Goal: Information Seeking & Learning: Learn about a topic

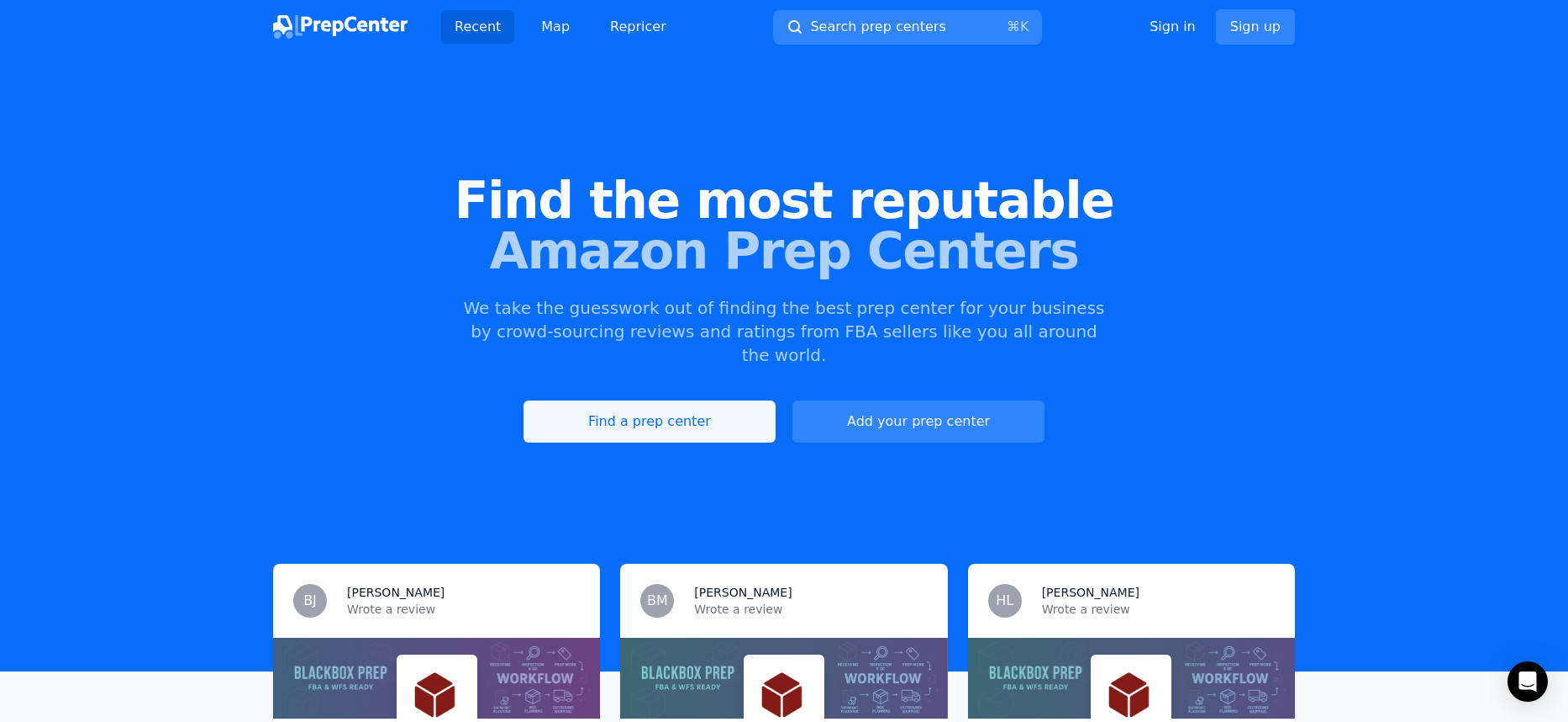
click at [631, 400] on link "Find a prep center" at bounding box center [650, 421] width 252 height 42
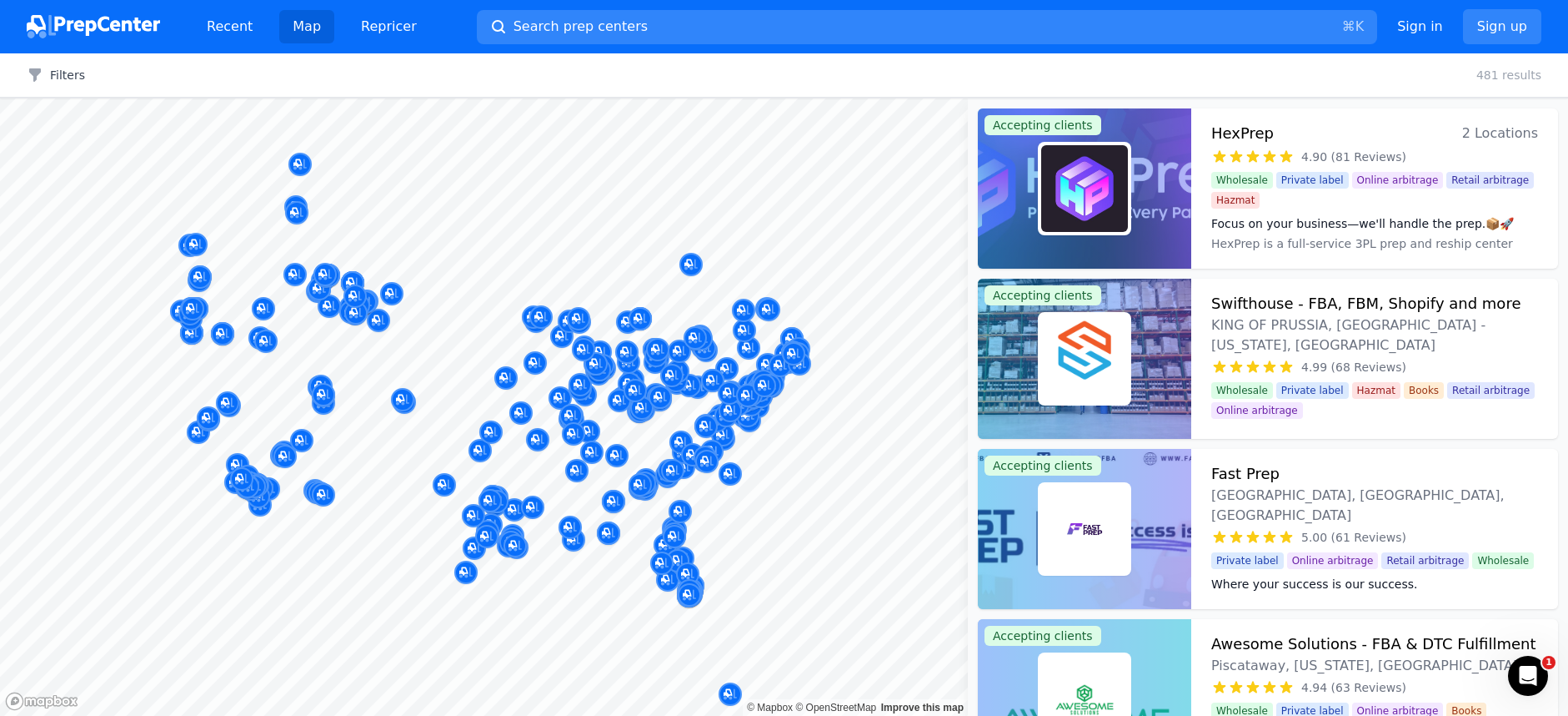
click at [247, 469] on body "Recent Map Repricer Search prep centers ⌘ K Open main menu Sign in Sign up Filt…" at bounding box center [784, 358] width 1568 height 716
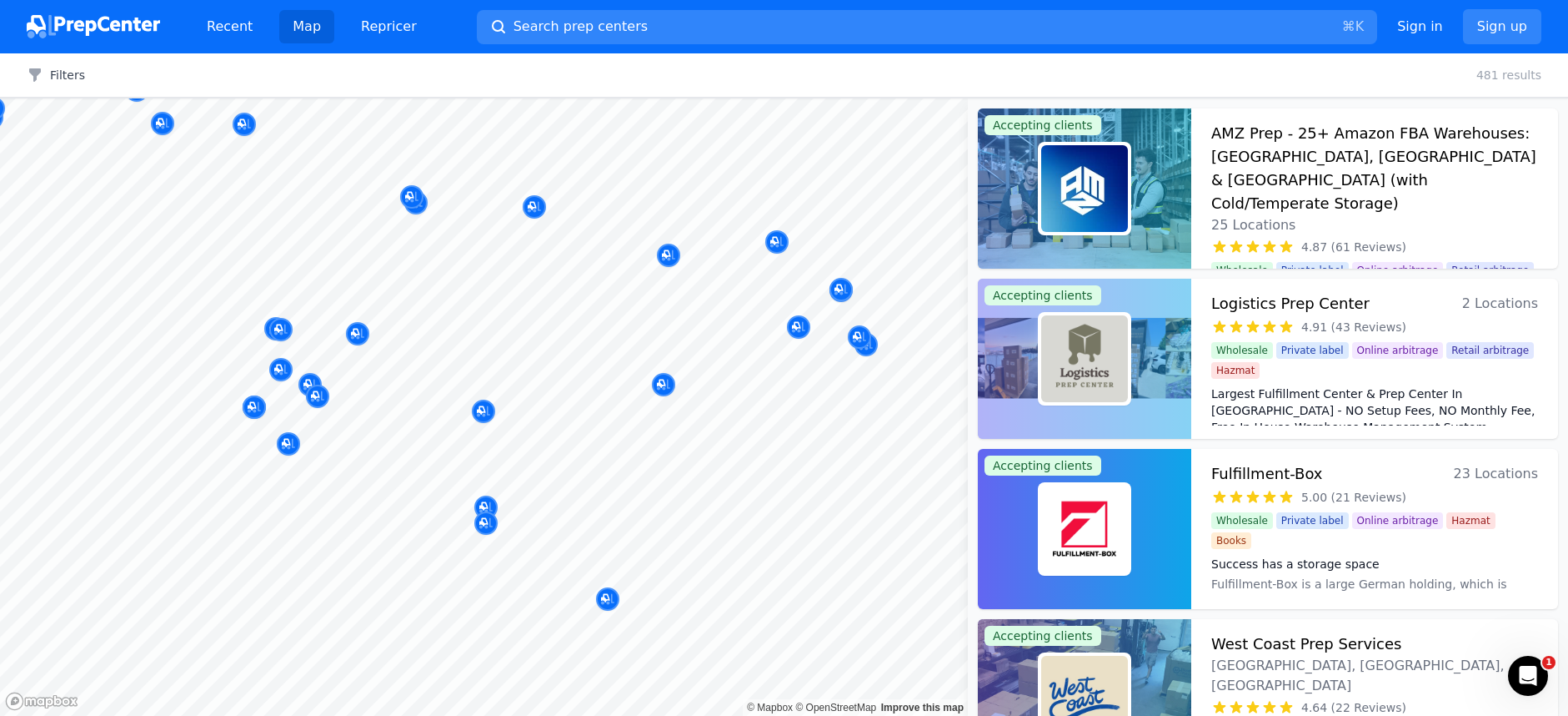
click at [413, 459] on body "Recent Map Repricer Search prep centers ⌘ K Open main menu Sign in Sign up Filt…" at bounding box center [784, 358] width 1568 height 716
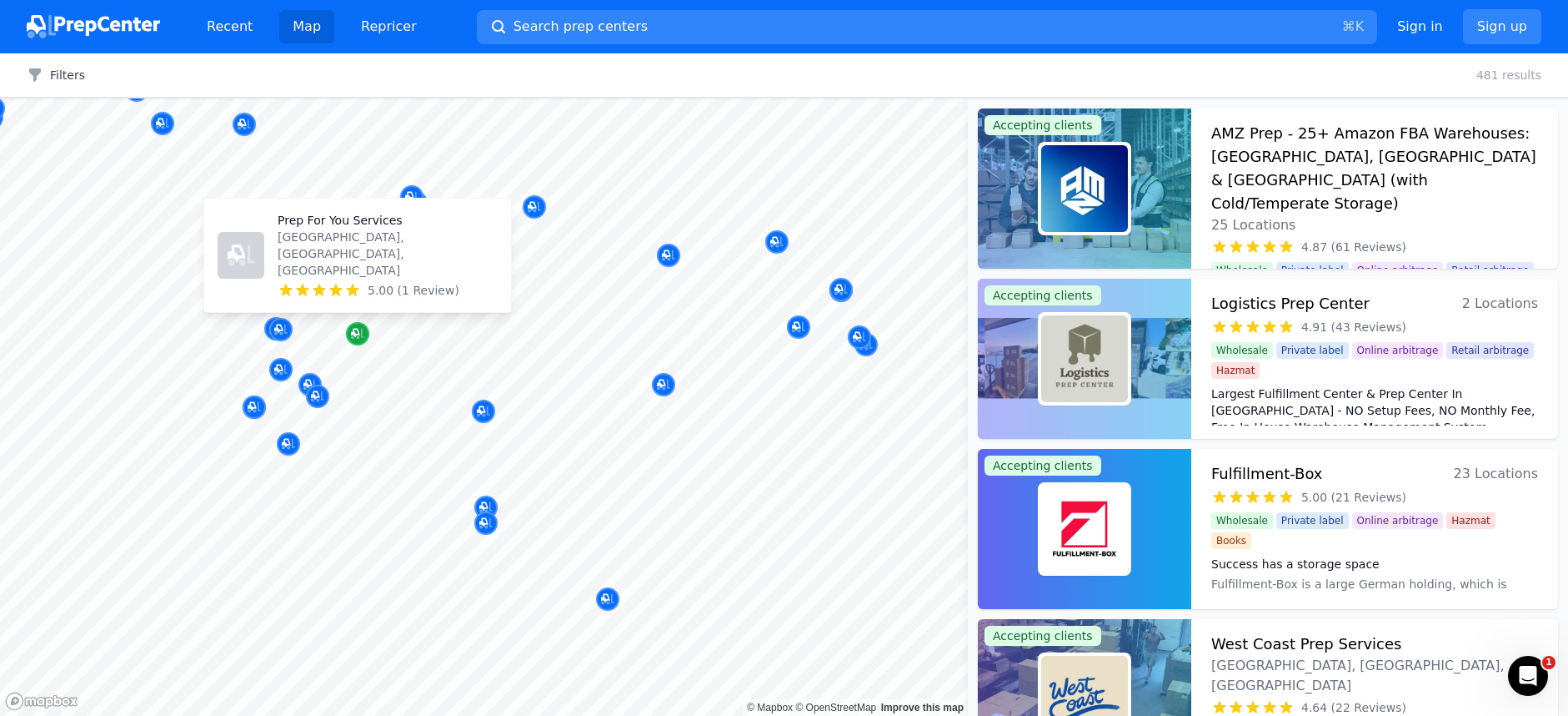
click at [355, 331] on icon "Map marker" at bounding box center [357, 333] width 13 height 17
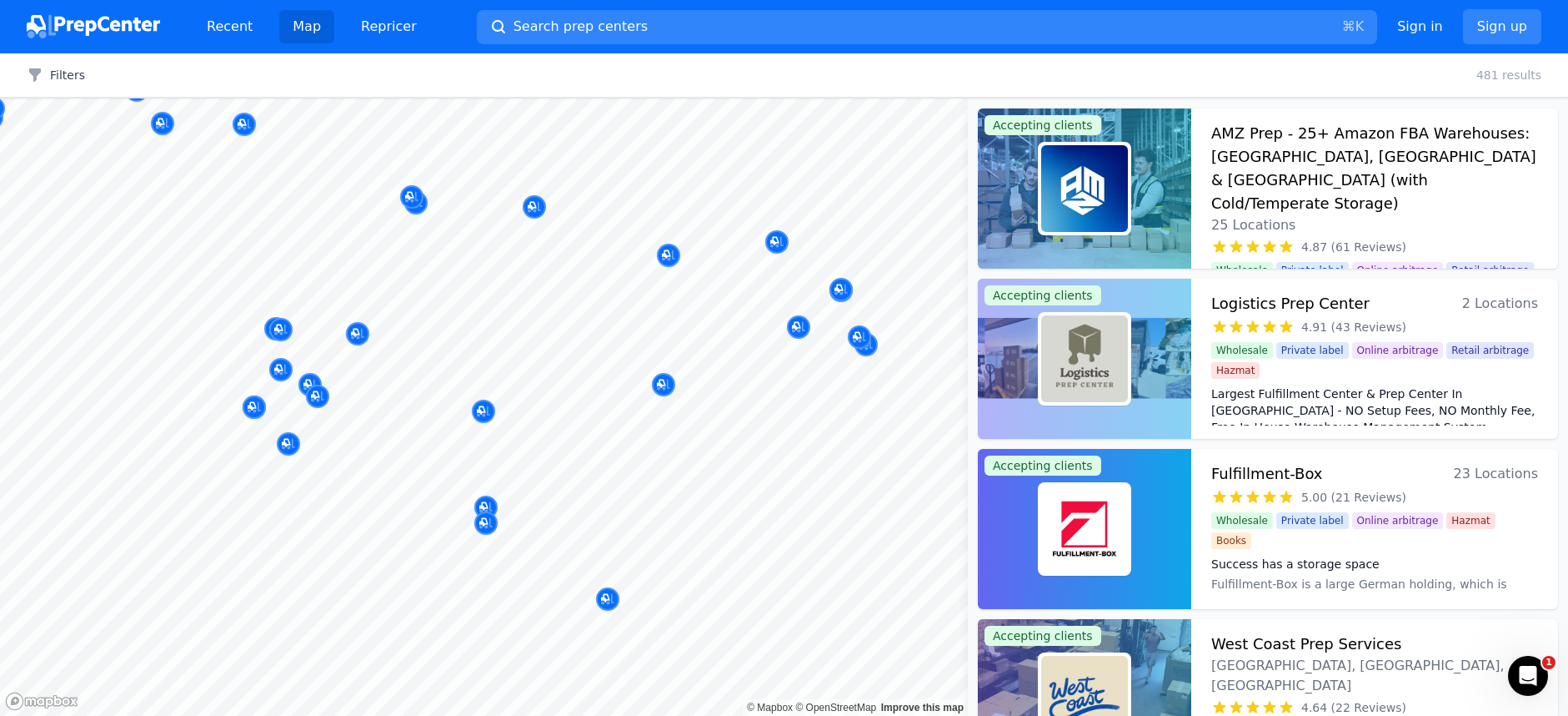
click at [329, 442] on div at bounding box center [284, 438] width 320 height 13
click at [289, 453] on div at bounding box center [247, 457] width 320 height 13
click at [288, 443] on div at bounding box center [284, 438] width 320 height 13
click at [329, 436] on div at bounding box center [284, 438] width 320 height 13
click at [275, 322] on p "[GEOGRAPHIC_DATA], [US_STATE], [GEOGRAPHIC_DATA]" at bounding box center [340, 312] width 220 height 33
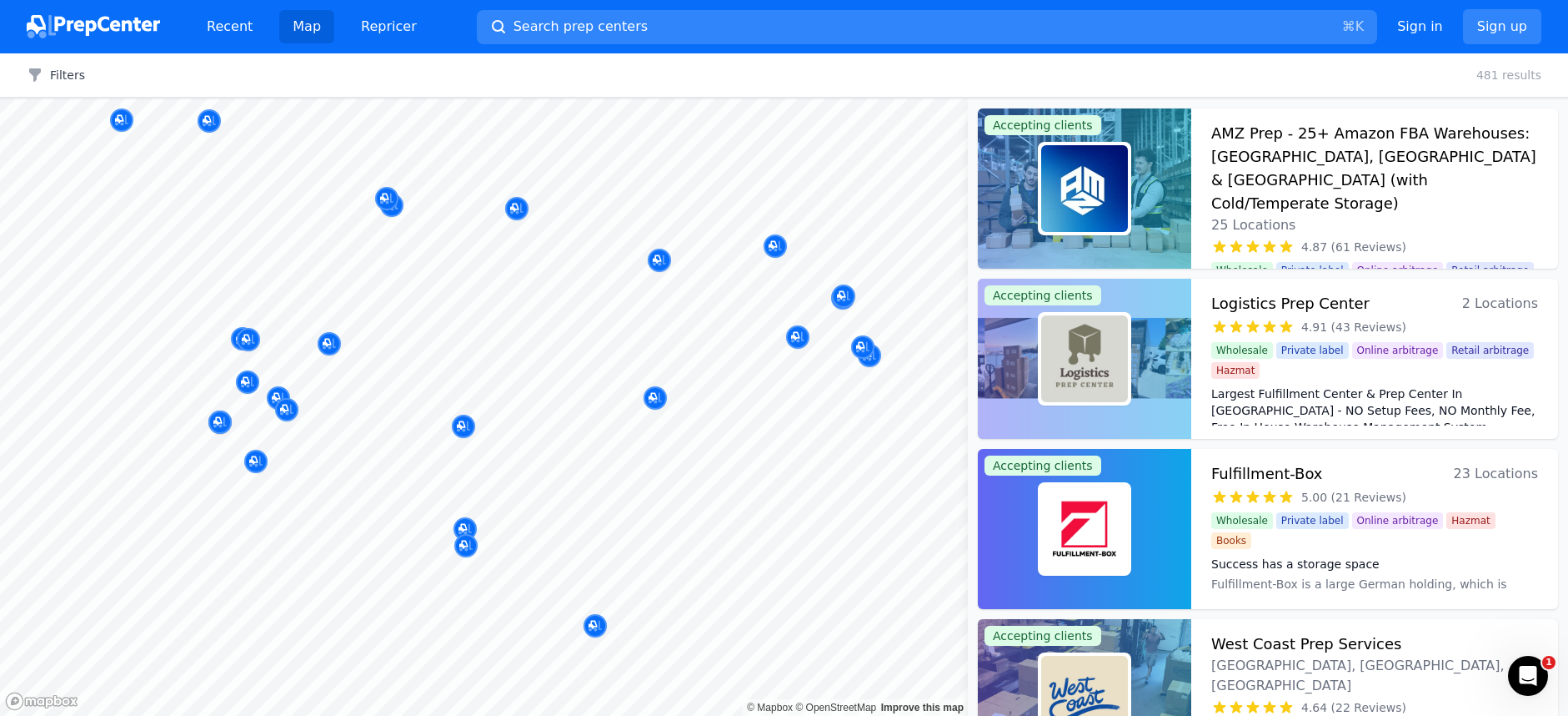
click at [73, 89] on div "Filters Clear all 481 results" at bounding box center [784, 76] width 1568 height 45
click at [68, 77] on button "Filters" at bounding box center [55, 75] width 58 height 17
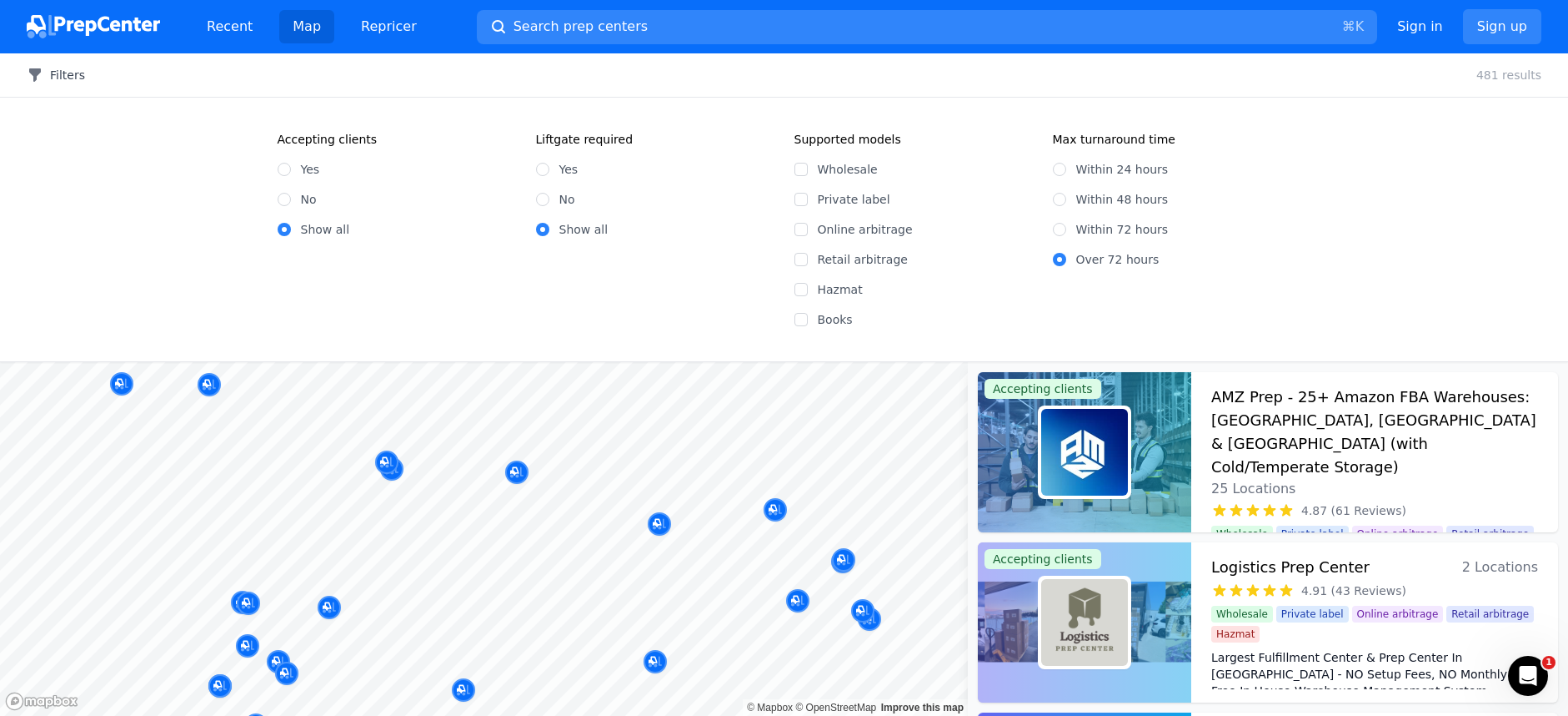
click at [38, 78] on icon "button" at bounding box center [35, 75] width 17 height 17
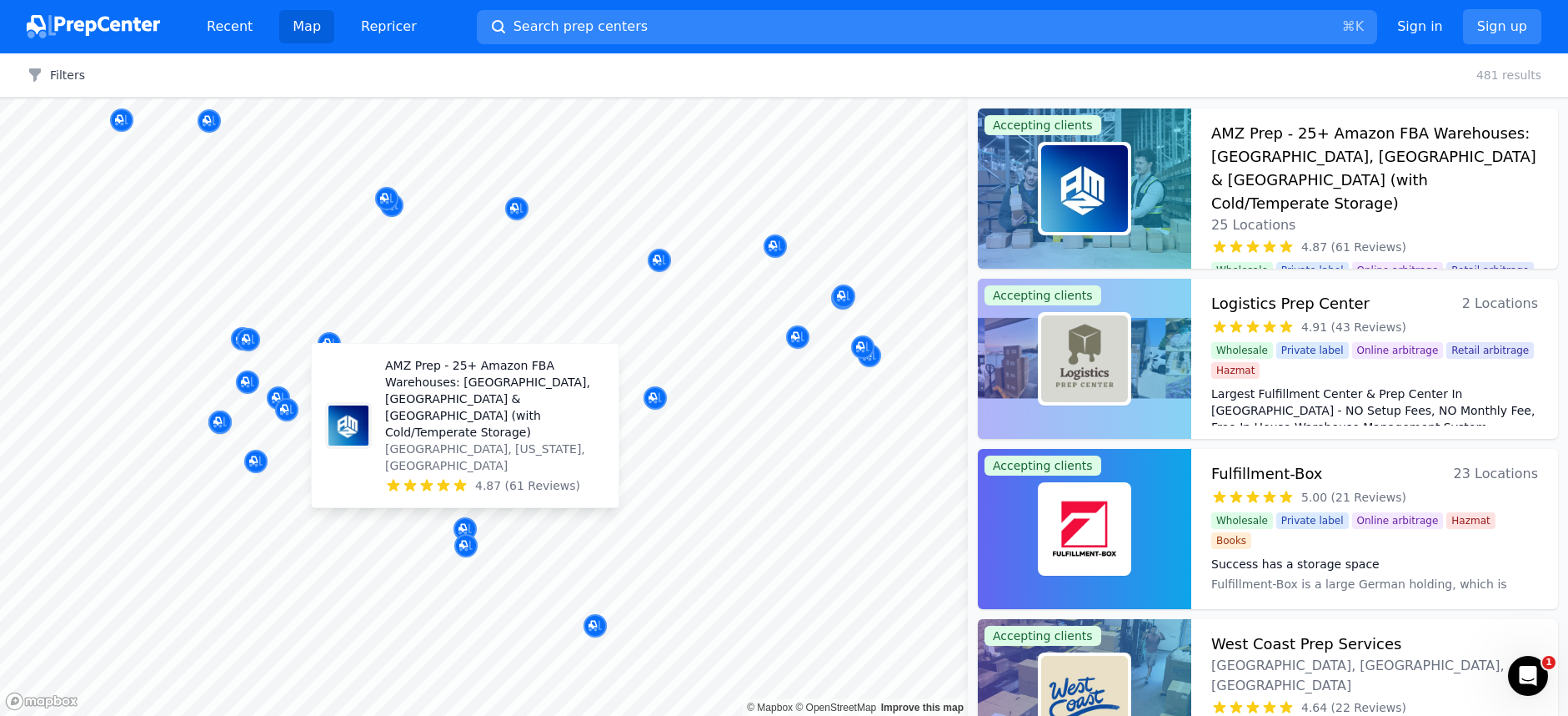
click at [463, 436] on p "AMZ Prep - 25+ Amazon FBA Warehouses: [GEOGRAPHIC_DATA], [GEOGRAPHIC_DATA] & [G…" at bounding box center [495, 399] width 220 height 84
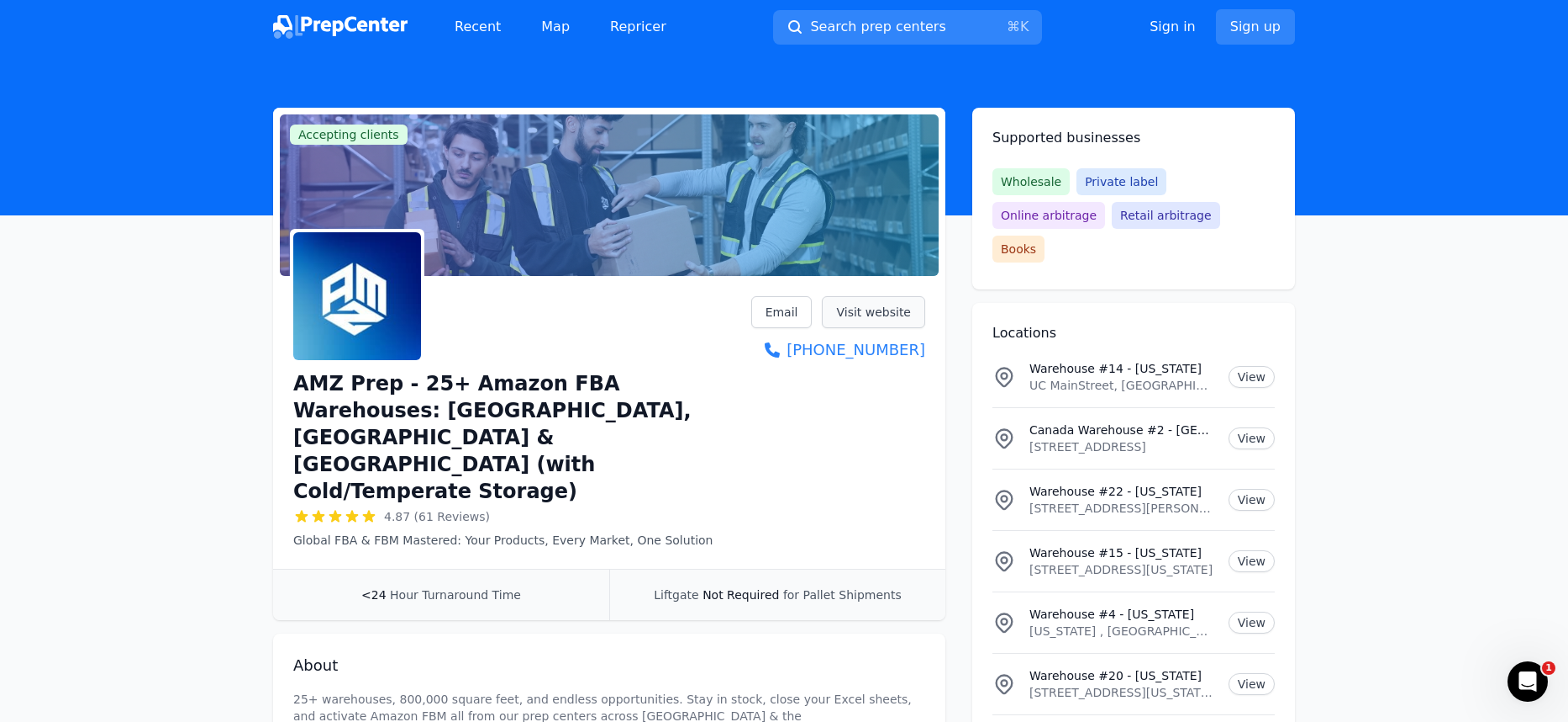
click at [849, 317] on link "Visit website" at bounding box center [873, 312] width 103 height 32
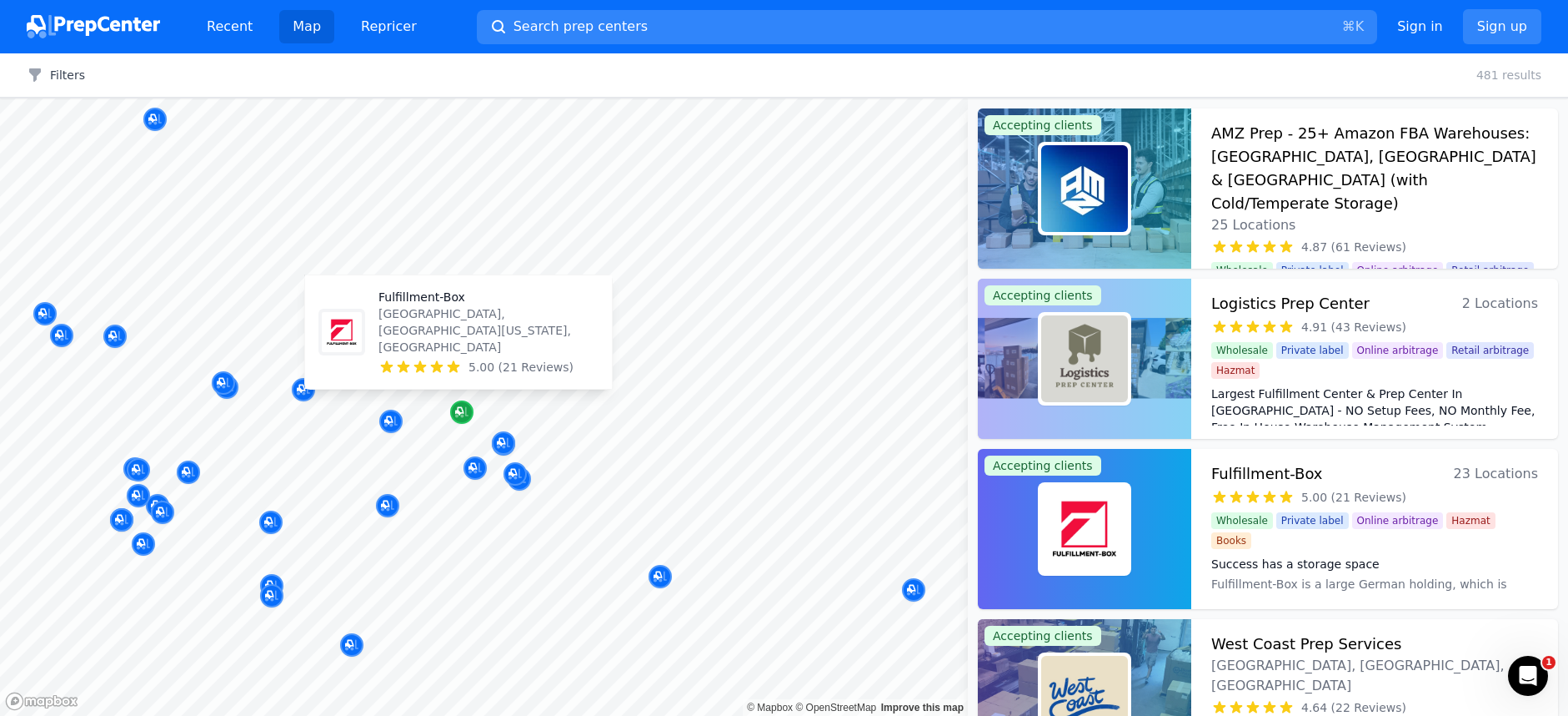
click at [457, 407] on icon "Map marker" at bounding box center [459, 410] width 8 height 8
click at [450, 307] on p "Fulfillment-Box" at bounding box center [491, 298] width 220 height 17
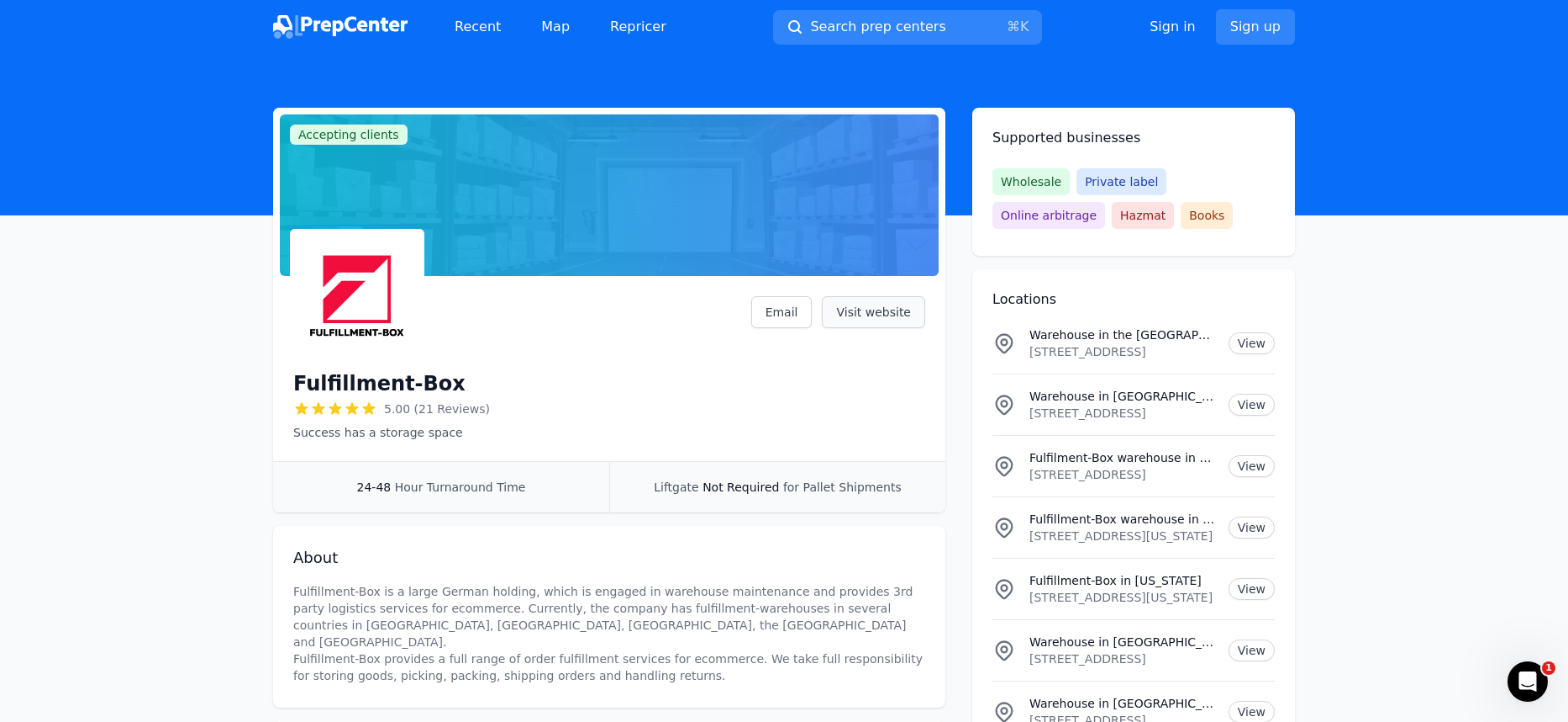
click at [851, 317] on link "Visit website" at bounding box center [873, 312] width 103 height 32
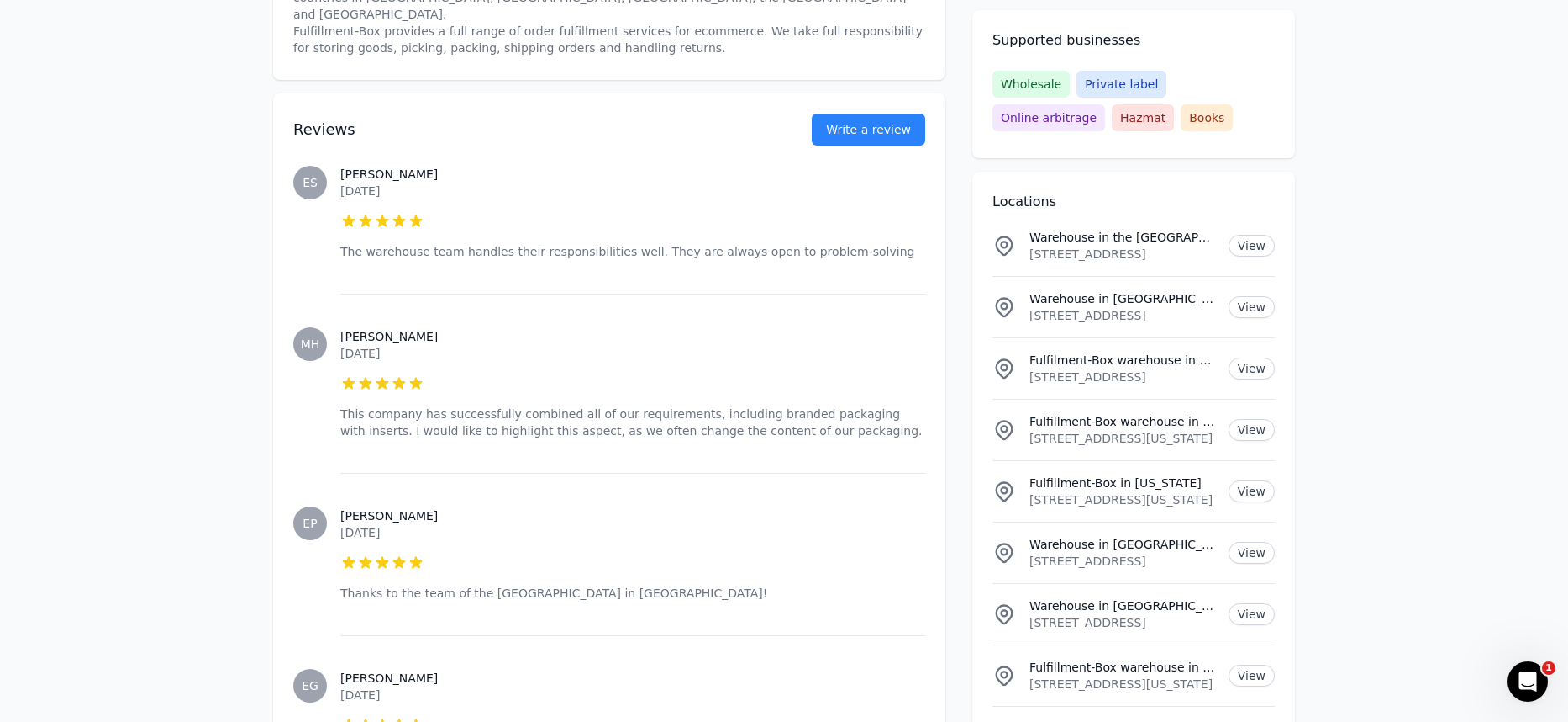
scroll to position [530, 0]
